Goal: Transaction & Acquisition: Purchase product/service

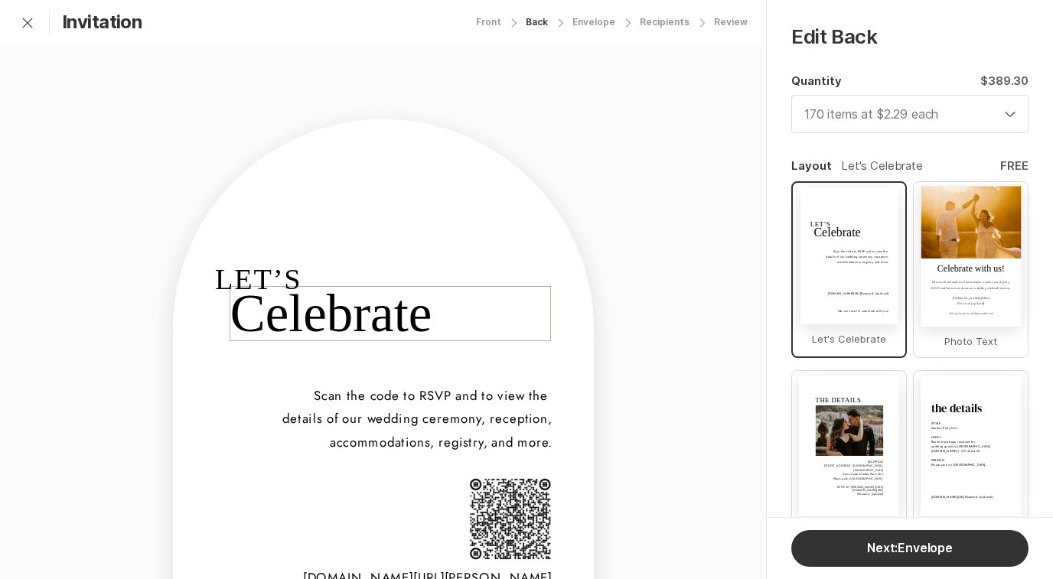
select select "170"
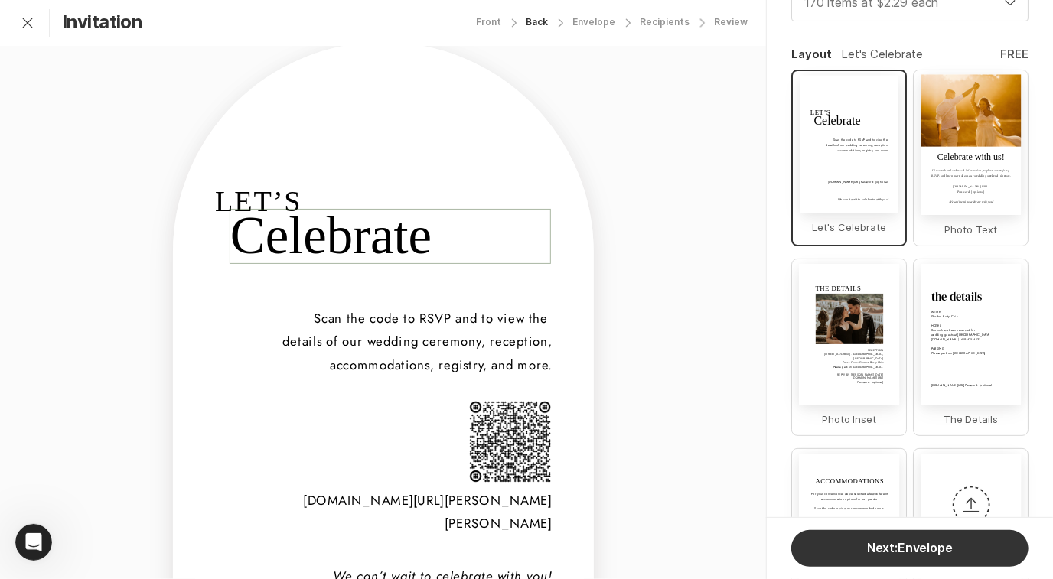
scroll to position [156, 0]
click at [497, 22] on div "Front" at bounding box center [488, 22] width 25 height 11
select select "170"
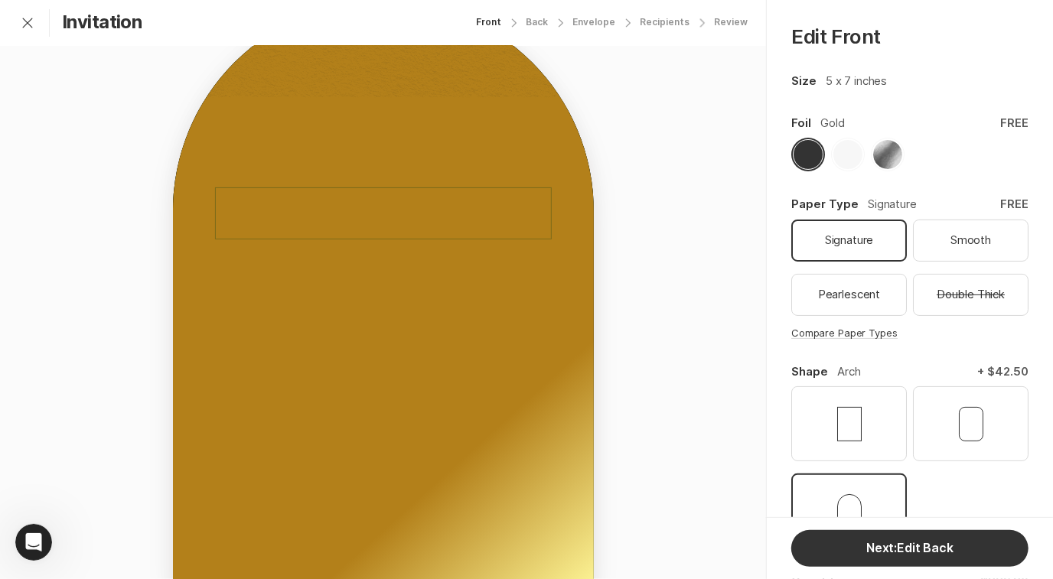
scroll to position [129, 0]
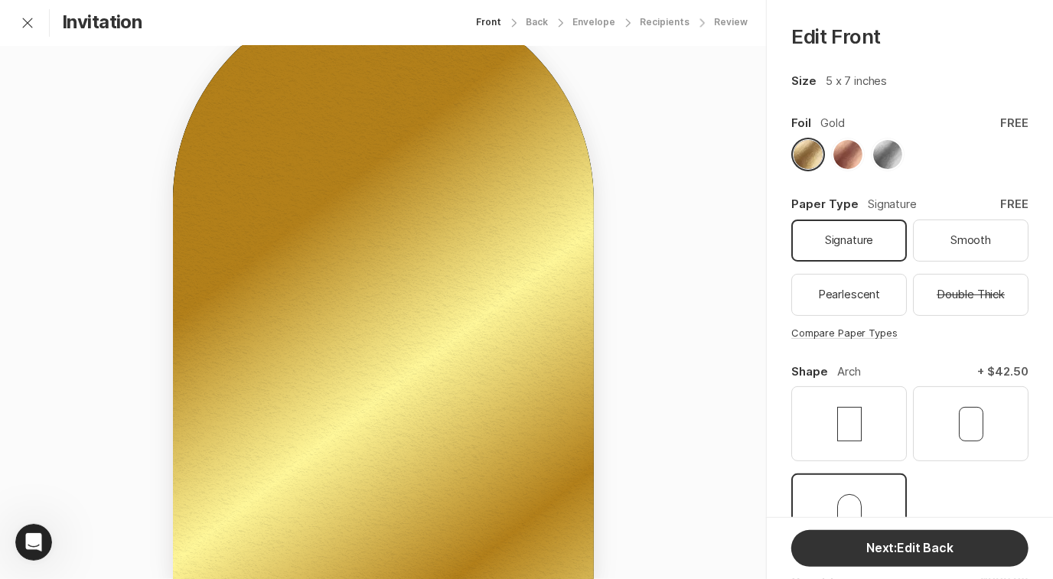
click at [443, 445] on div "at four o'clock in the afternoon [STREET_ADDRESS][US_STATE]" at bounding box center [383, 432] width 337 height 58
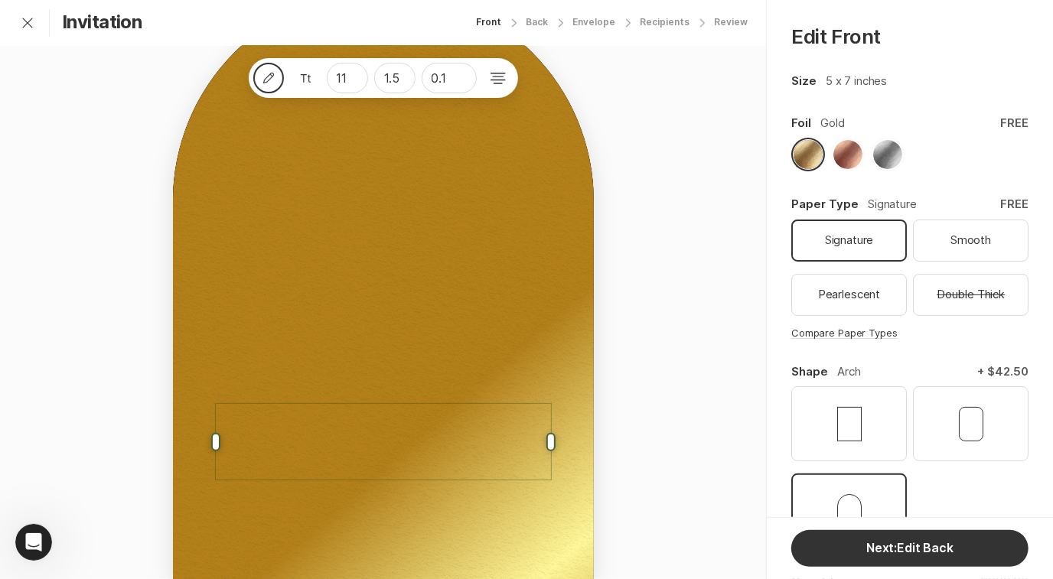
click at [677, 351] on div "Pencil 11 1.5 0.1 reception to follow at four o'clock in the afternoon [STREET_…" at bounding box center [383, 272] width 766 height 711
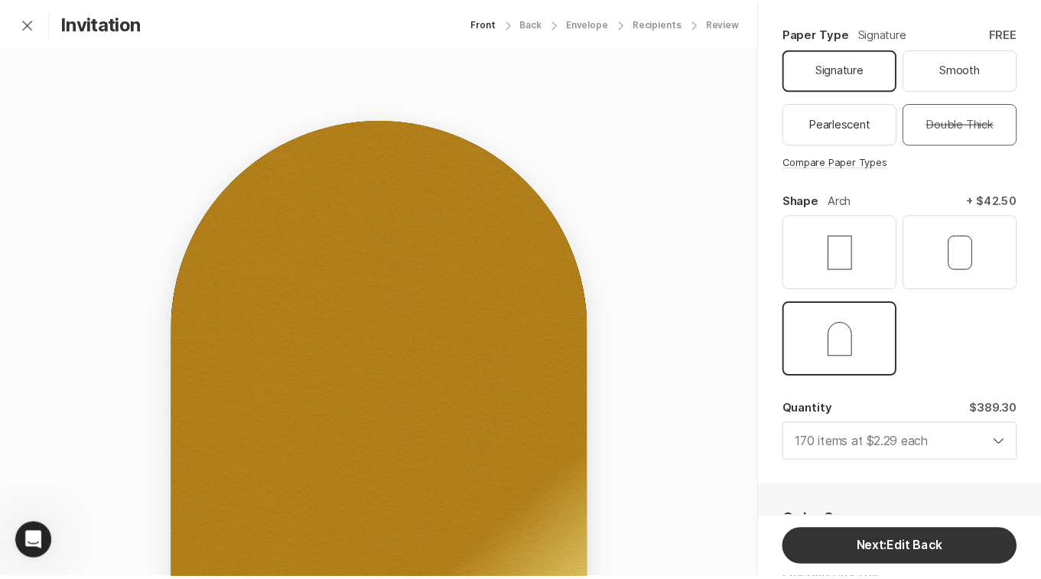
scroll to position [0, 0]
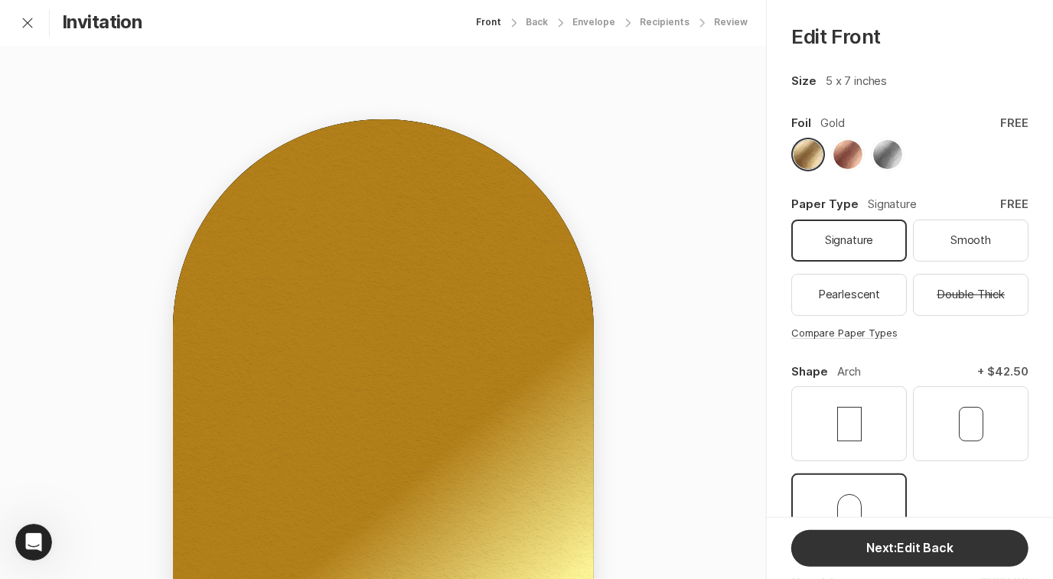
click at [103, 33] on link "Invitation" at bounding box center [102, 22] width 80 height 22
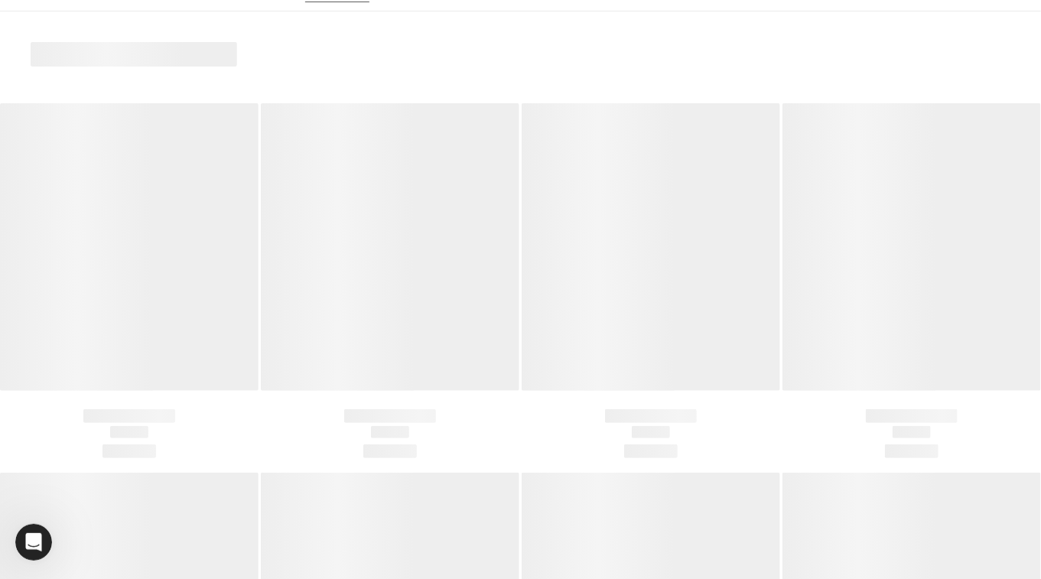
scroll to position [137, 0]
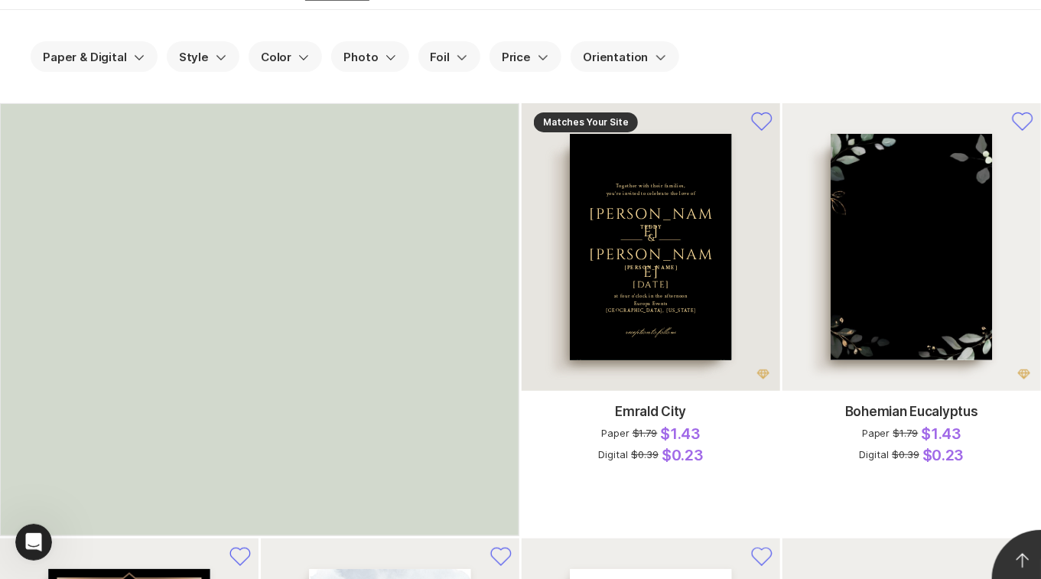
click at [681, 297] on div at bounding box center [650, 247] width 161 height 226
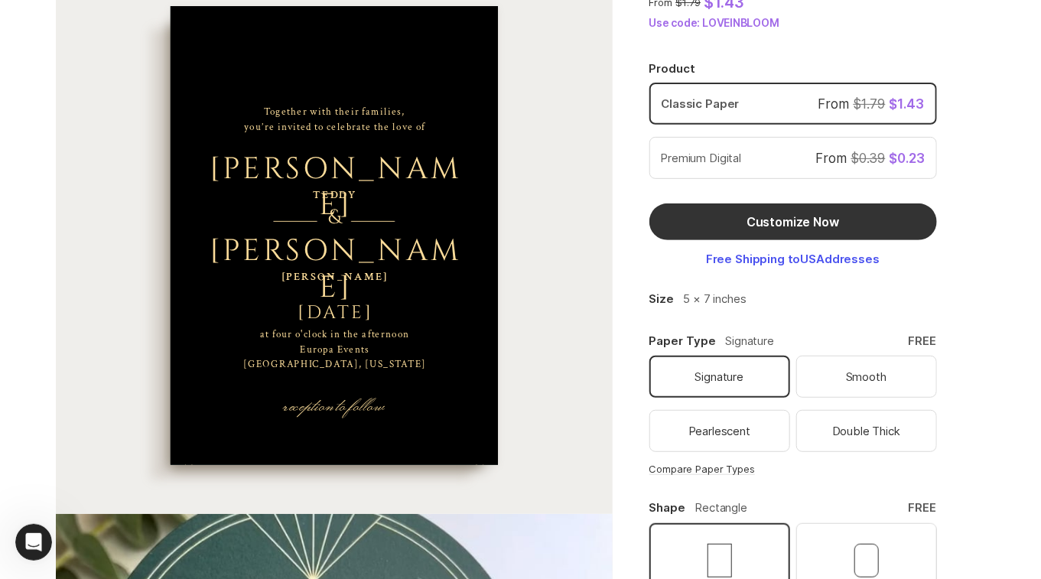
scroll to position [357, 0]
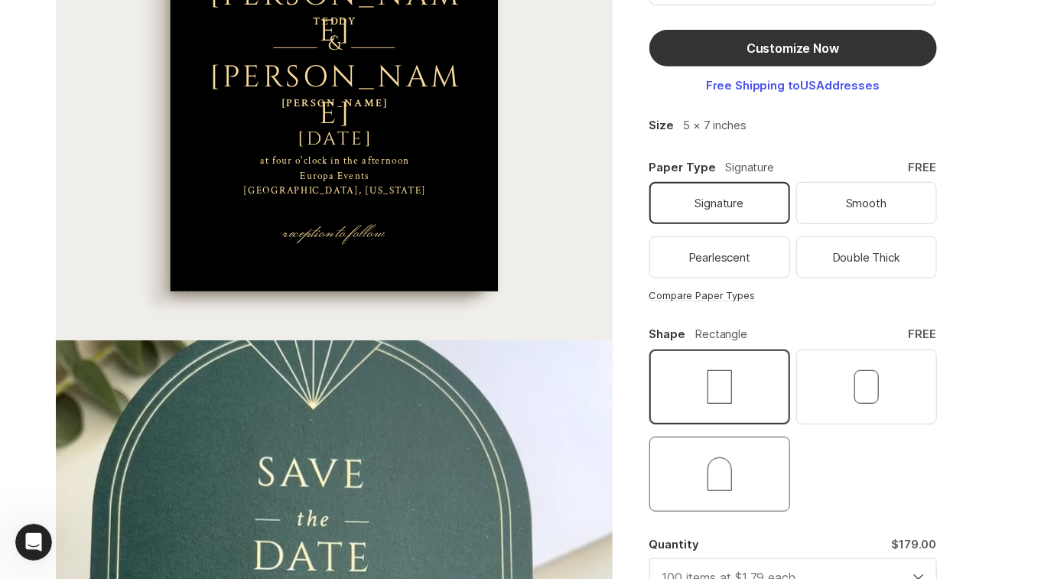
click at [737, 491] on button "button" at bounding box center [719, 474] width 141 height 75
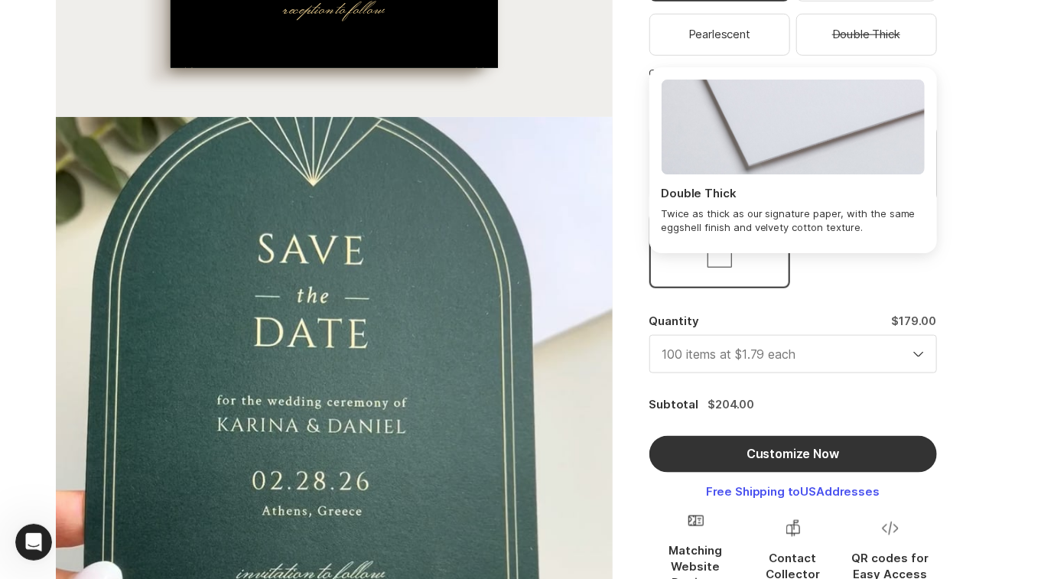
scroll to position [594, 0]
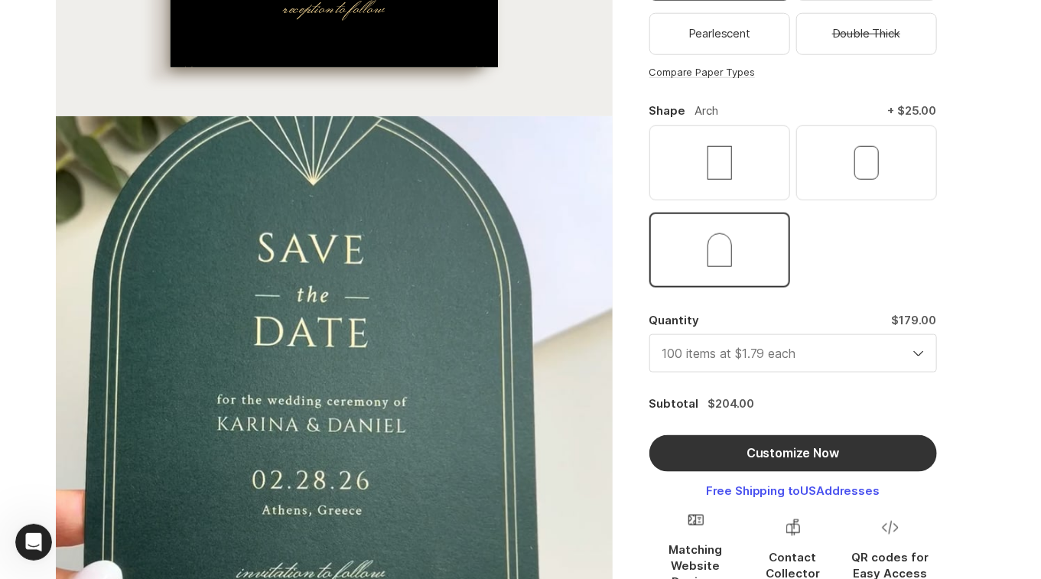
click at [852, 346] on select "4 items at $4.49 each 10 items at $4.29 each 20 items at $3.69 each 30 items at…" at bounding box center [793, 353] width 288 height 38
select select "160"
click at [649, 334] on select "4 items at $4.49 each 10 items at $4.29 each 20 items at $3.69 each 30 items at…" at bounding box center [793, 353] width 288 height 38
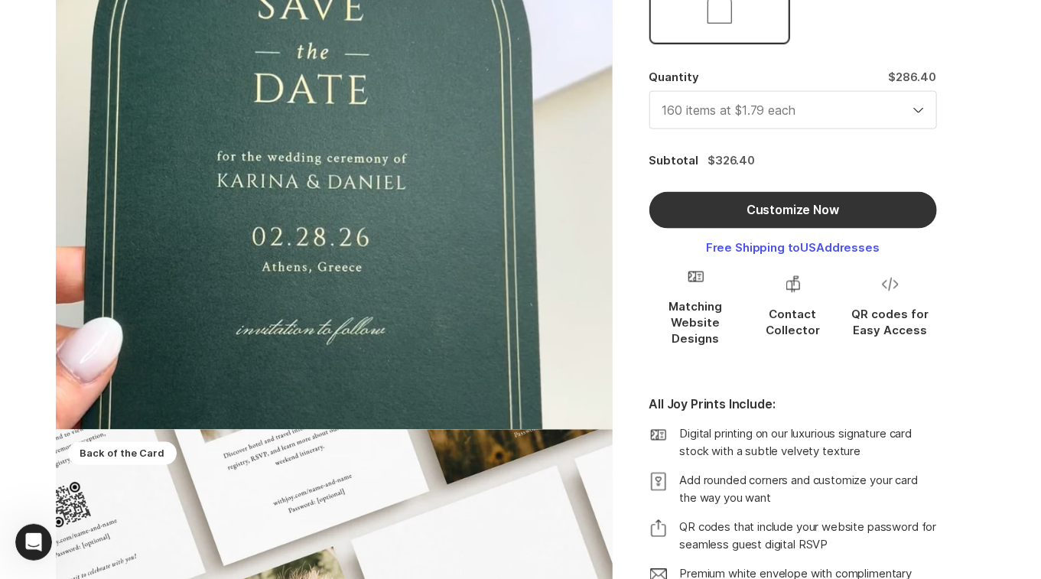
scroll to position [834, 0]
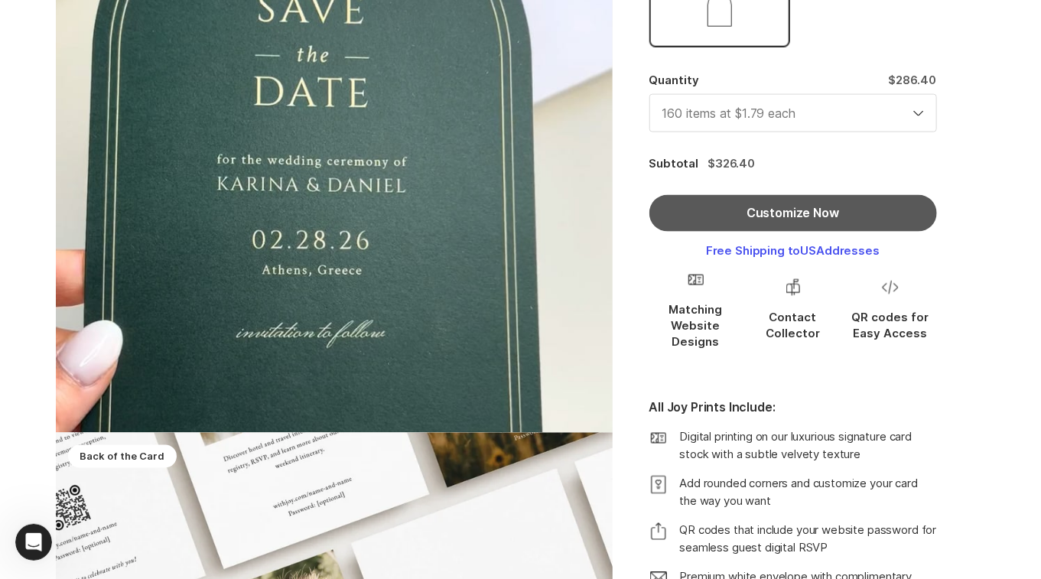
click at [859, 205] on button "Customize Now" at bounding box center [793, 213] width 288 height 37
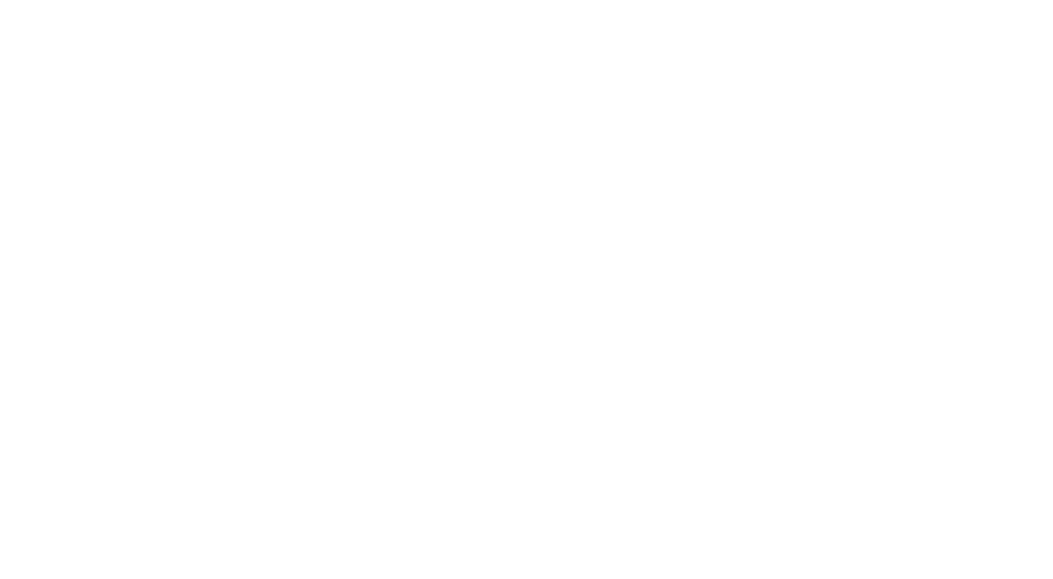
scroll to position [156, 0]
select select "160"
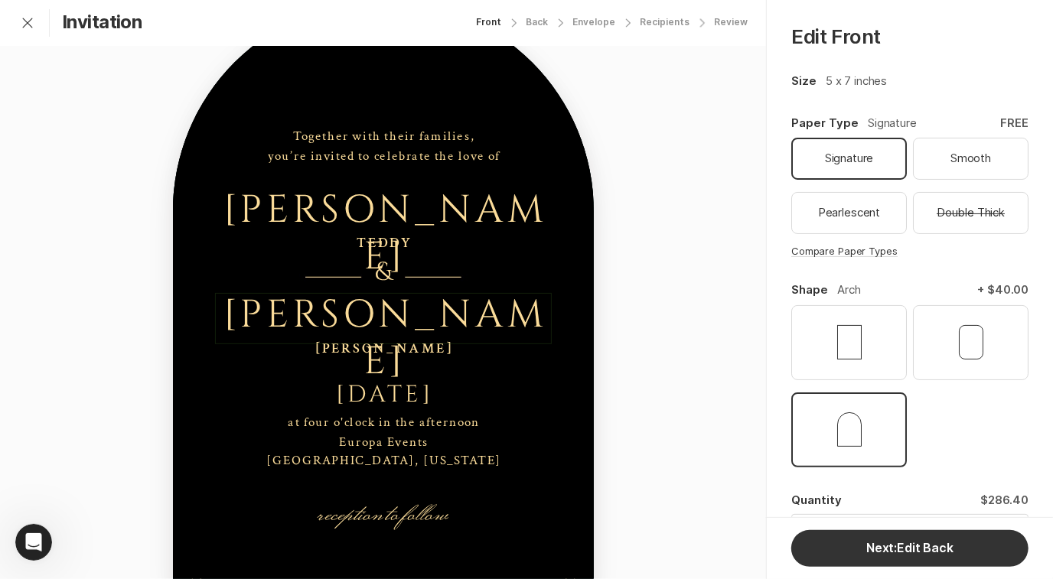
scroll to position [120, 0]
click at [378, 398] on div "[DATE]" at bounding box center [384, 393] width 337 height 28
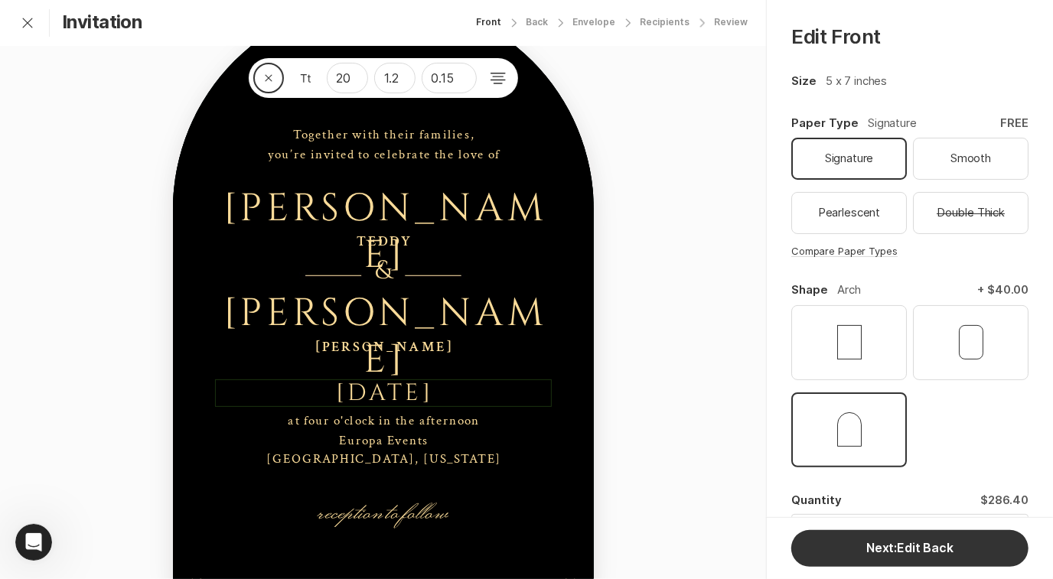
click at [385, 389] on div "[DATE]" at bounding box center [385, 393] width 98 height 28
click at [692, 431] on div "Close 20 1.2 0.15 reception to follow at four o'clock in the afternoon Europa E…" at bounding box center [383, 281] width 766 height 711
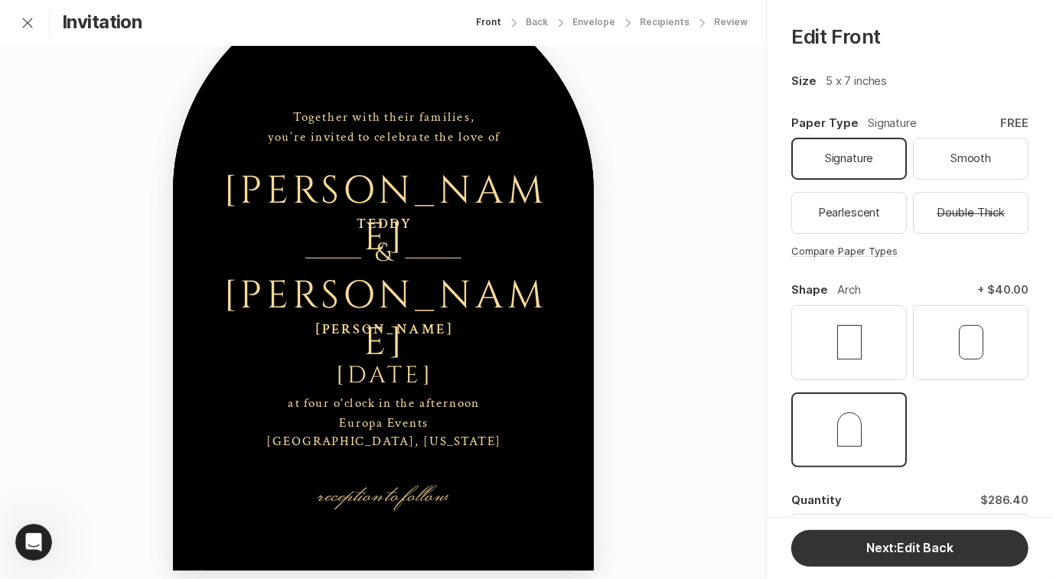
scroll to position [139, 0]
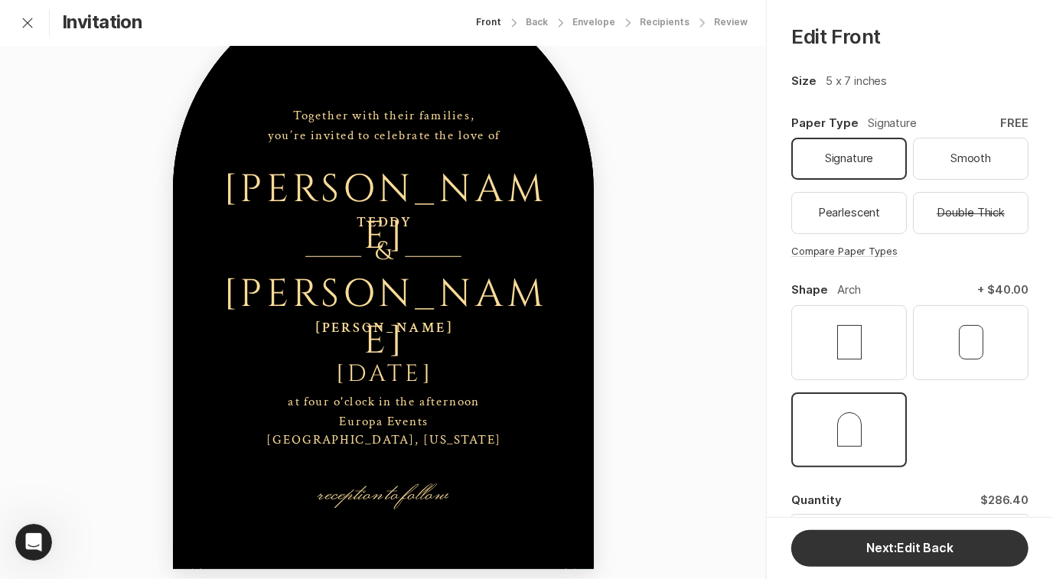
click at [330, 123] on div "Together with their families, you’re invited to celebrate the love of" at bounding box center [383, 125] width 337 height 38
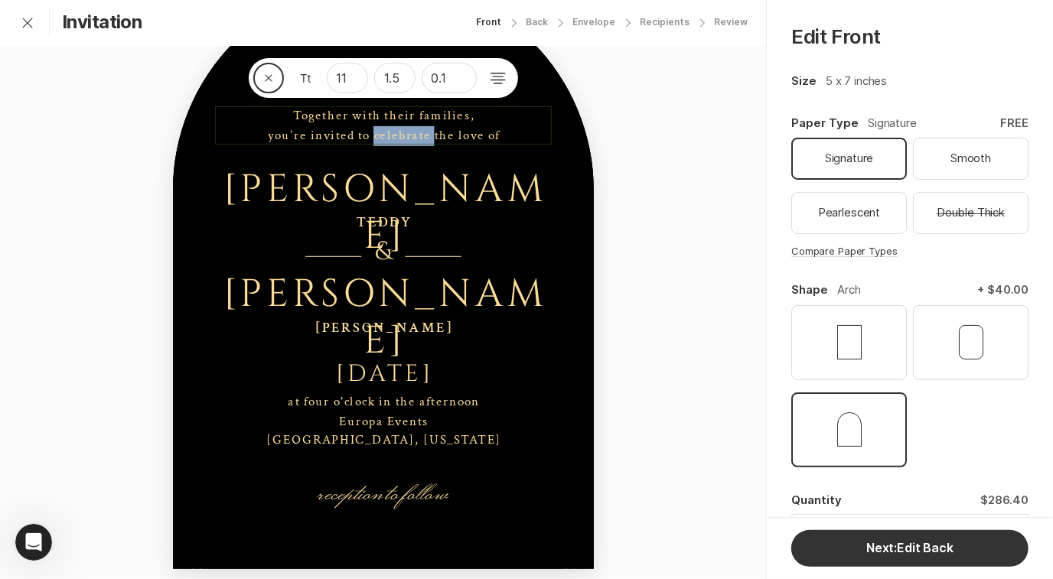
click at [398, 136] on div "Together with their families, you’re invited to celebrate the love of" at bounding box center [383, 125] width 233 height 38
click at [460, 136] on div "Together with their families, you’re invited to celebrate the love of" at bounding box center [383, 125] width 233 height 38
click at [376, 409] on div "at four o'clock in the afternoon Europa Events [GEOGRAPHIC_DATA], [US_STATE]" at bounding box center [383, 421] width 337 height 58
click at [423, 428] on div "at four o'clock in the afternoon Europa Events [GEOGRAPHIC_DATA], [US_STATE]" at bounding box center [383, 421] width 235 height 58
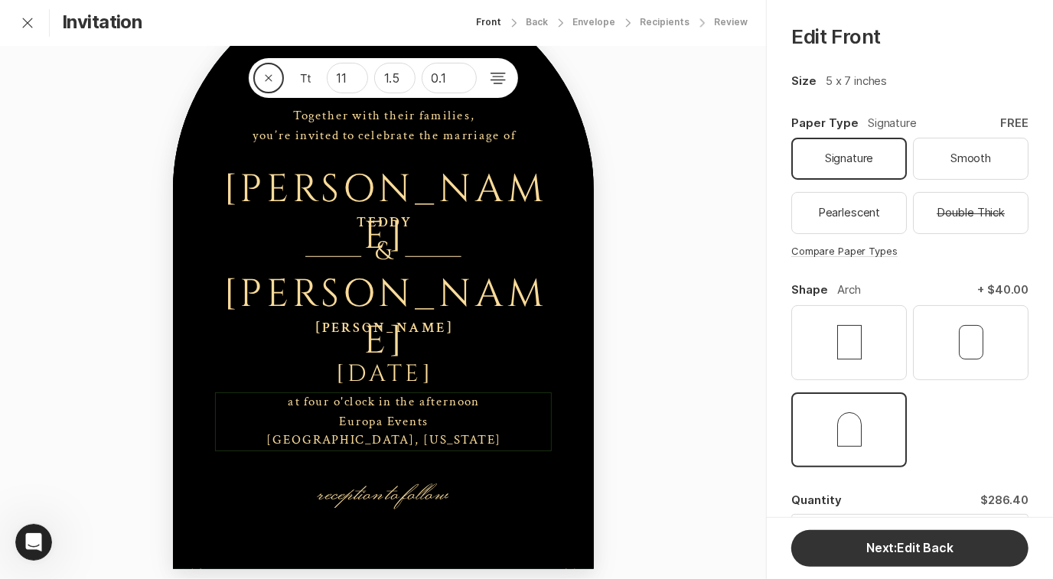
click at [422, 422] on div "at four o'clock in the afternoon Europa Events [GEOGRAPHIC_DATA], [US_STATE]" at bounding box center [383, 421] width 235 height 58
drag, startPoint x: 422, startPoint y: 422, endPoint x: 393, endPoint y: 422, distance: 29.1
click at [393, 422] on div "at four o'clock in the afternoon Europa Events [GEOGRAPHIC_DATA], [US_STATE]" at bounding box center [383, 421] width 235 height 58
